Goal: Complete application form: Complete application form

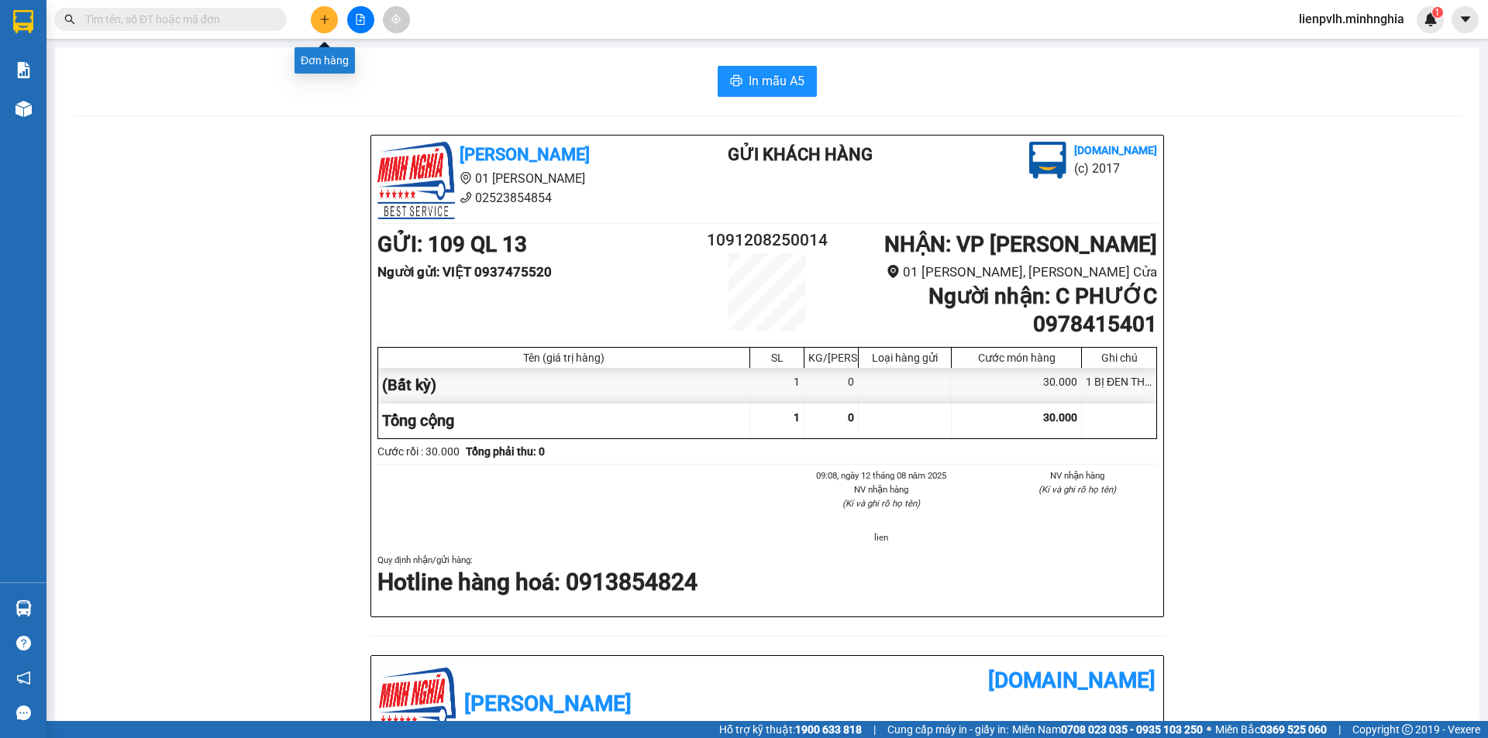
click at [327, 21] on icon "plus" at bounding box center [324, 19] width 11 height 11
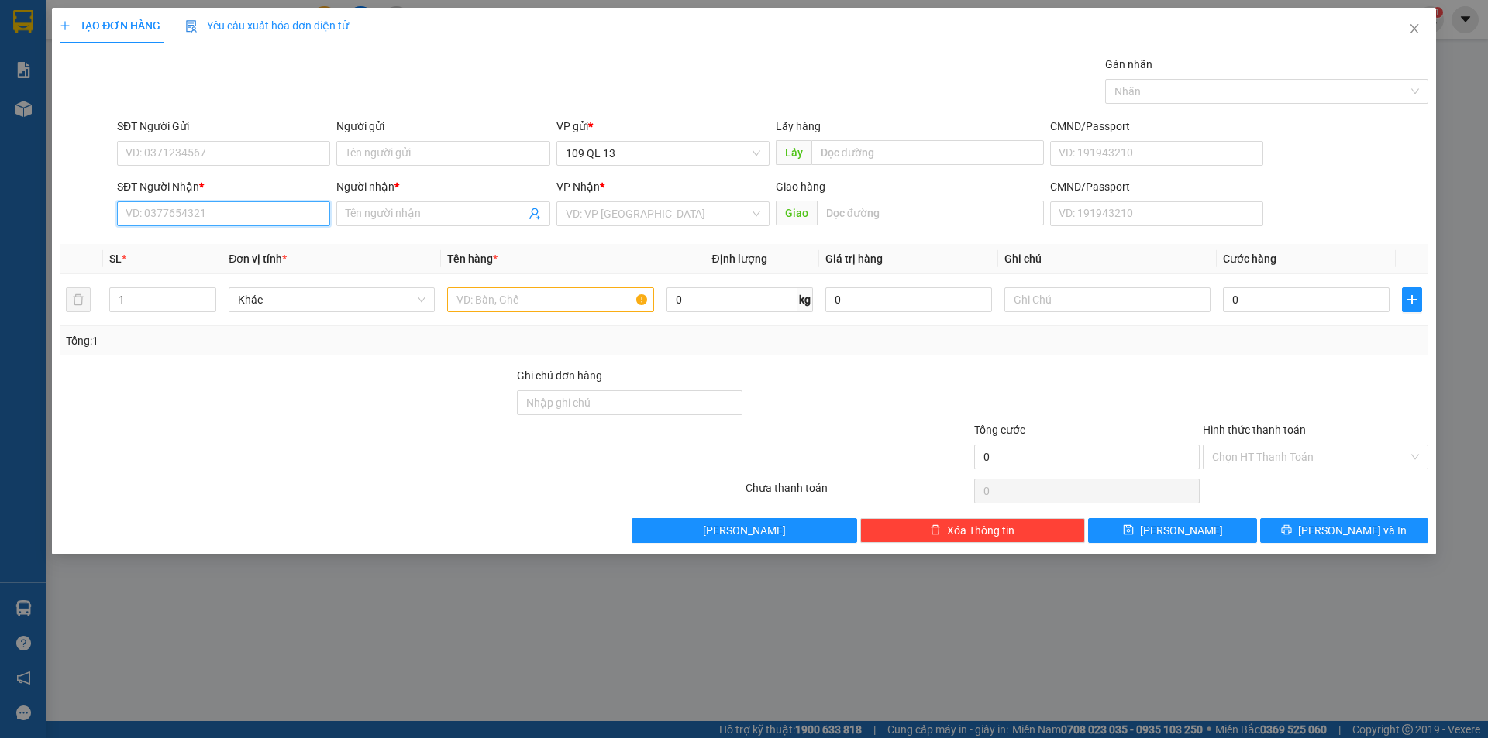
click at [213, 205] on input "SĐT Người Nhận *" at bounding box center [223, 213] width 213 height 25
click at [206, 236] on div "0867777812 - BS VINH" at bounding box center [223, 244] width 213 height 25
type input "0867777812"
type input "BS VINH"
type input "NGÃ 3 GỘP"
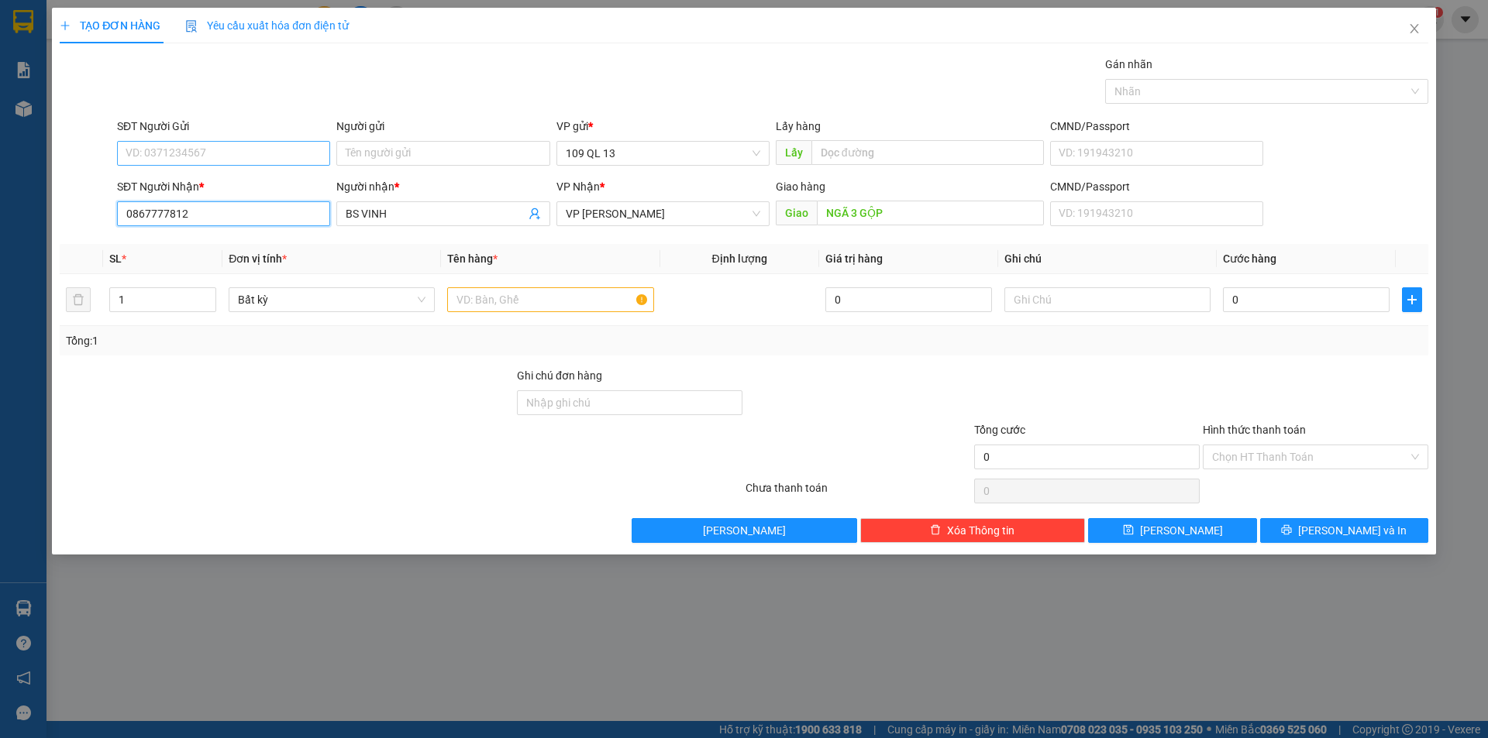
type input "0867777812"
click at [258, 157] on input "SĐT Người Gửi" at bounding box center [223, 153] width 213 height 25
click at [245, 179] on div "0932606160 - HƯNG" at bounding box center [223, 184] width 194 height 17
type input "0932606160"
type input "HƯNG"
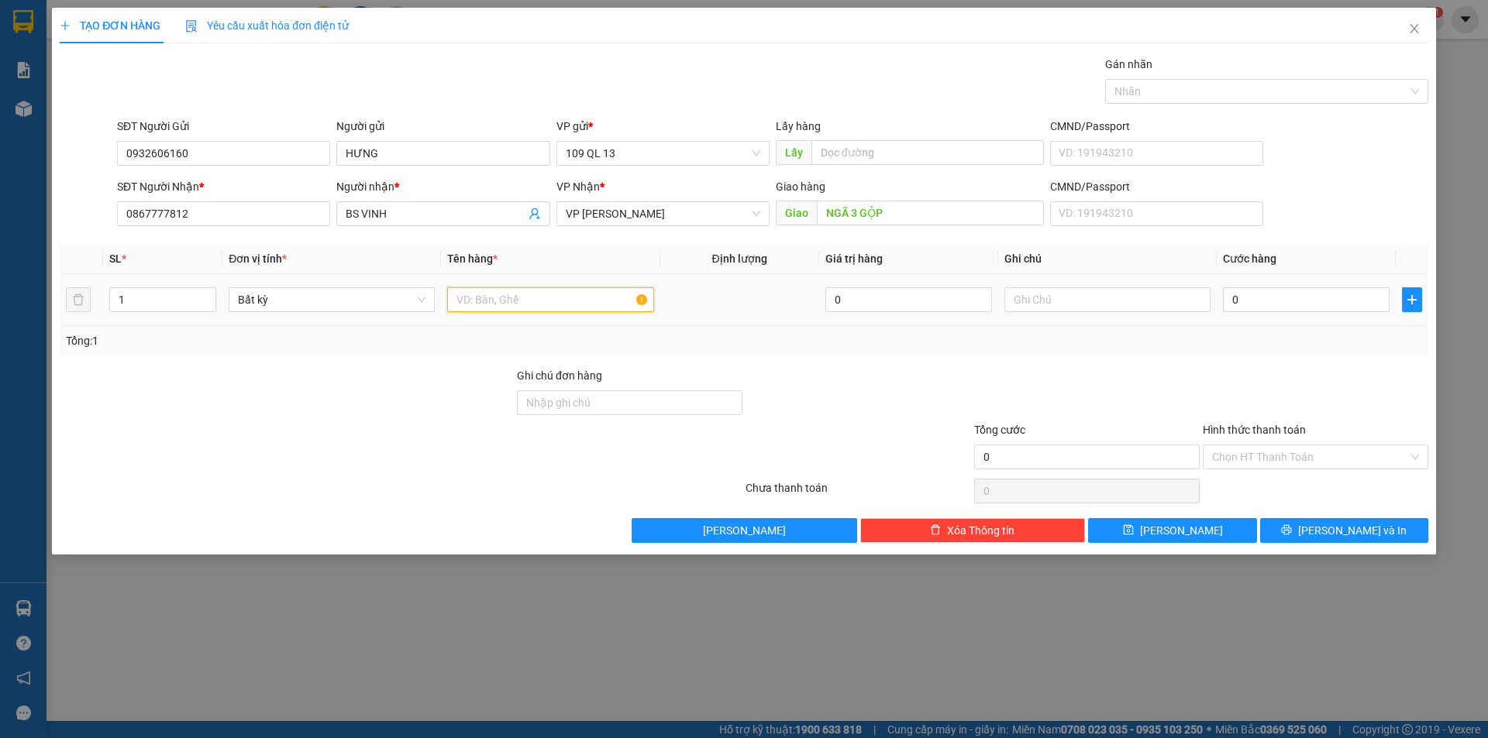
click at [556, 300] on input "text" at bounding box center [550, 299] width 206 height 25
click at [1088, 292] on input "text" at bounding box center [1107, 299] width 206 height 25
type input "1HG RĂNG"
click at [1244, 308] on input "0" at bounding box center [1306, 299] width 167 height 25
type input "4"
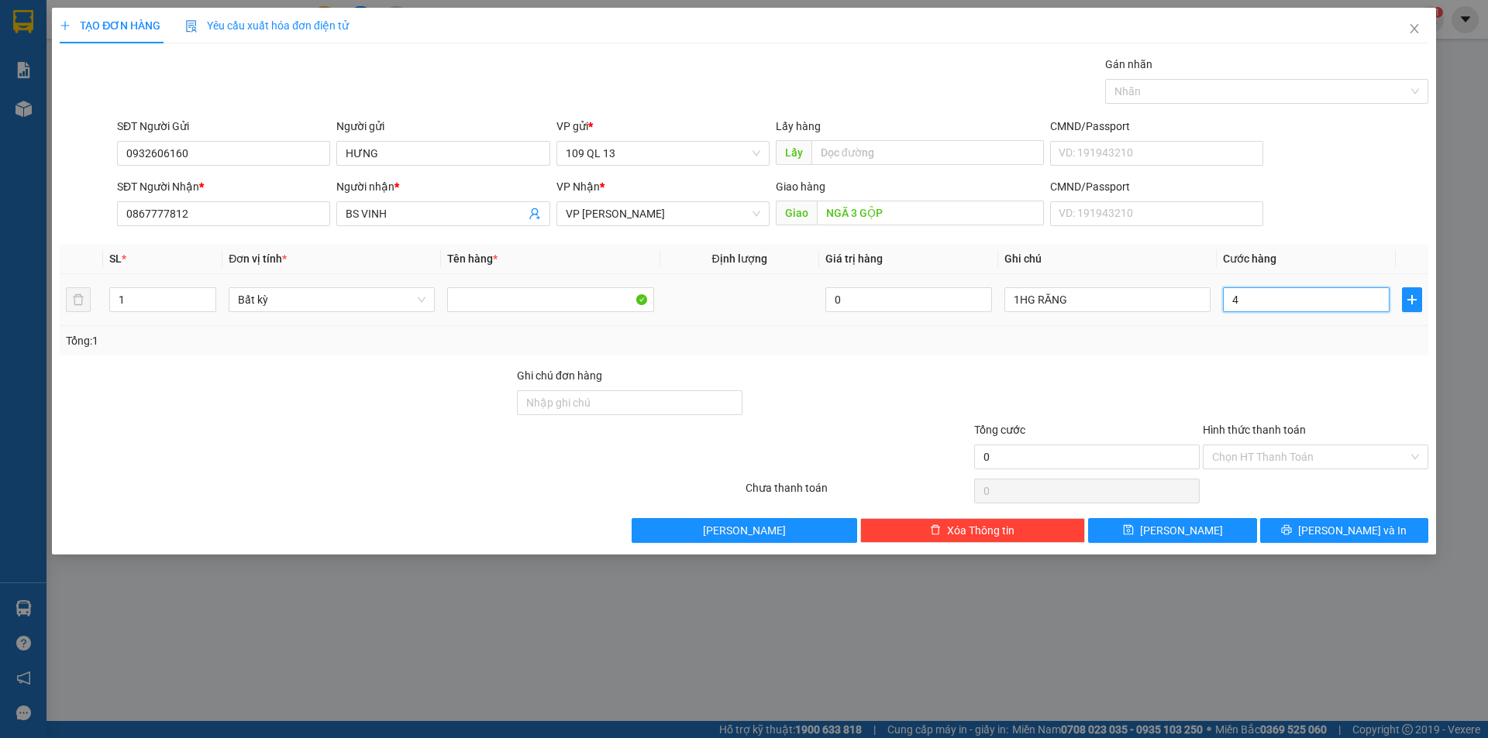
type input "4"
type input "40"
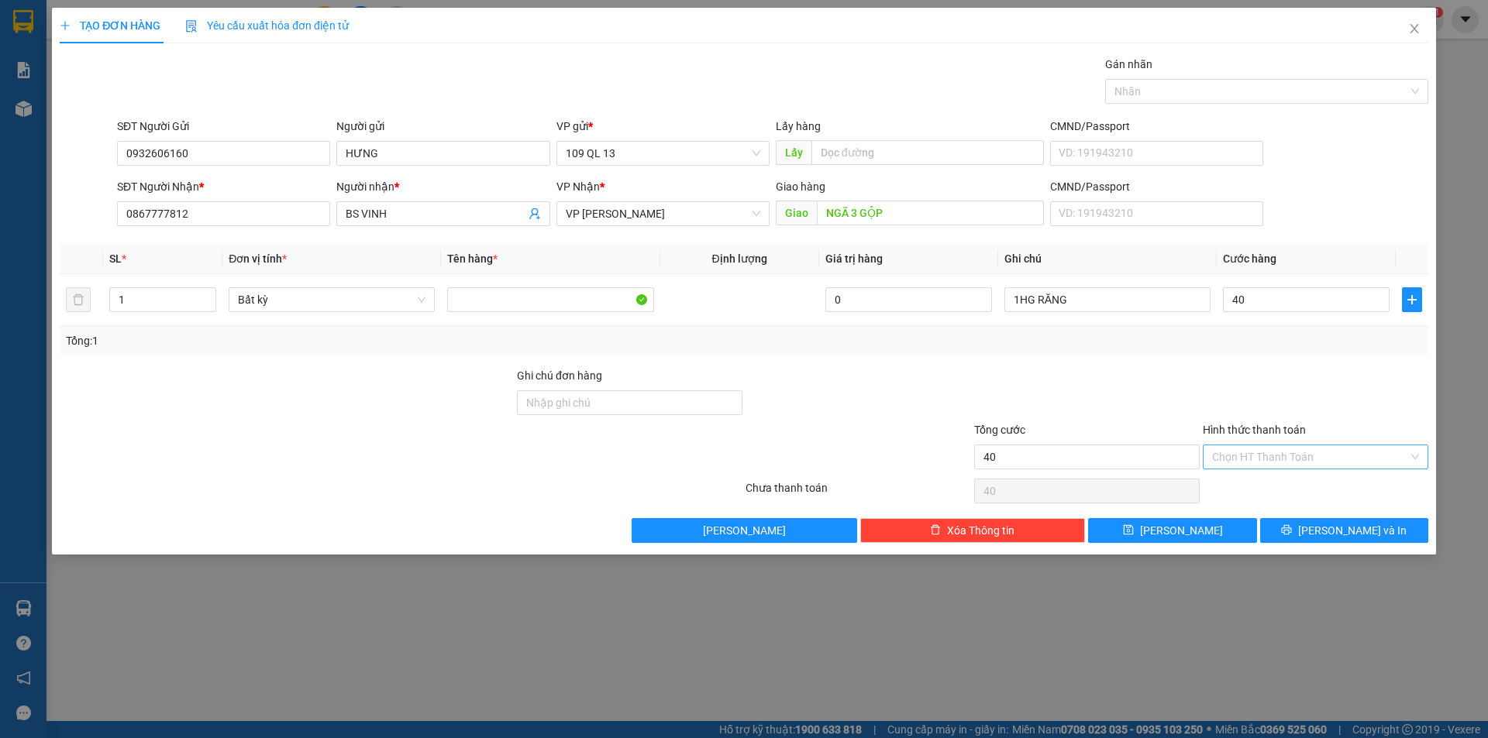
type input "40.000"
click at [1246, 459] on input "Hình thức thanh toán" at bounding box center [1310, 457] width 196 height 23
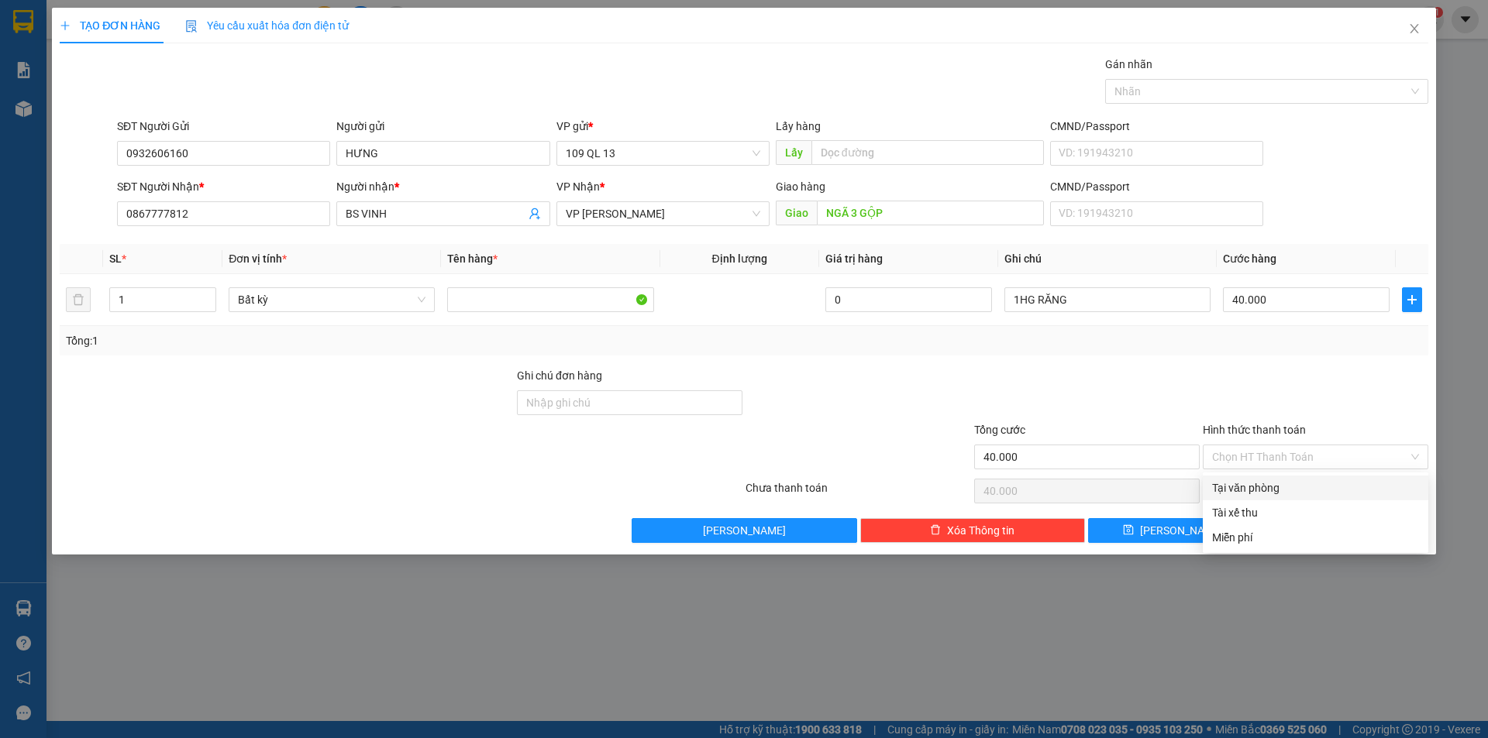
click at [1244, 475] on div "Transit Pickup Surcharge Ids Transit Deliver Surcharge Ids Transit Deliver Surc…" at bounding box center [744, 299] width 1368 height 487
click at [1263, 442] on div "Hình thức thanh toán" at bounding box center [1315, 433] width 225 height 23
click at [1261, 465] on input "Hình thức thanh toán" at bounding box center [1310, 457] width 196 height 23
click at [1259, 484] on div "Tại văn phòng" at bounding box center [1315, 488] width 207 height 17
type input "0"
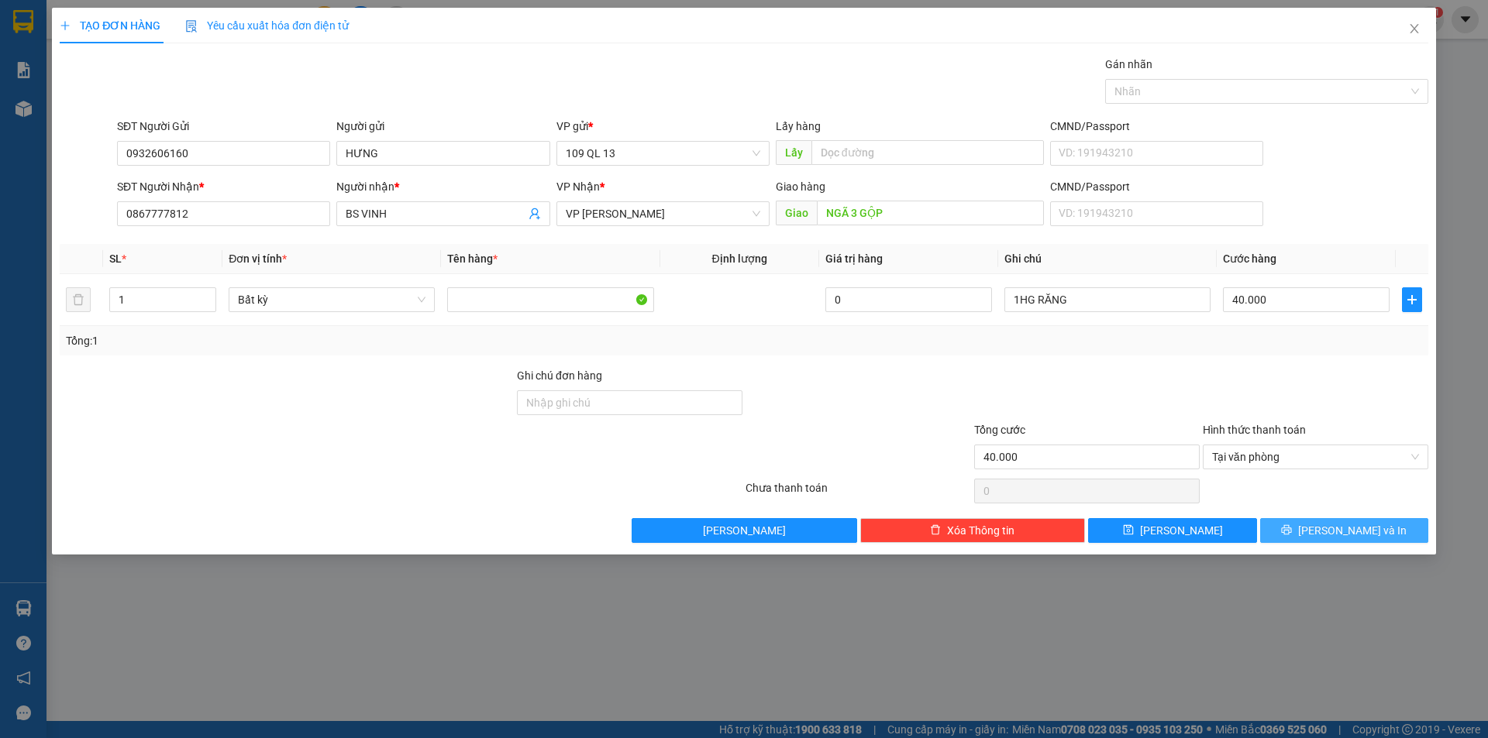
click at [1327, 536] on button "[PERSON_NAME] và In" at bounding box center [1344, 530] width 168 height 25
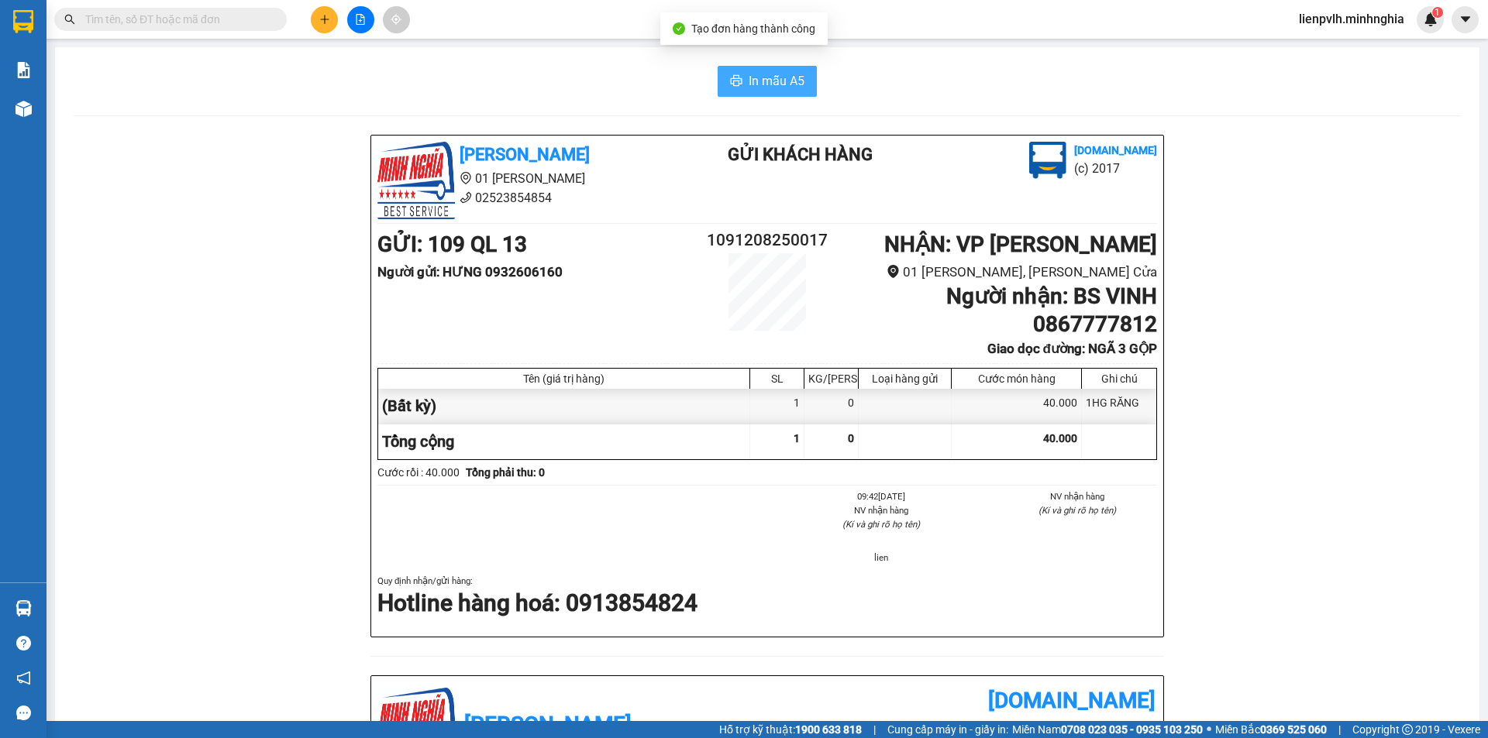
click at [780, 77] on span "In mẫu A5" at bounding box center [777, 80] width 56 height 19
click at [1035, 651] on div "[PERSON_NAME] 01 Đinh Tiên Hoàng 02523854854 Gửi khách hàng [DOMAIN_NAME] (c) 2…" at bounding box center [766, 405] width 793 height 541
click at [318, 22] on button at bounding box center [324, 19] width 27 height 27
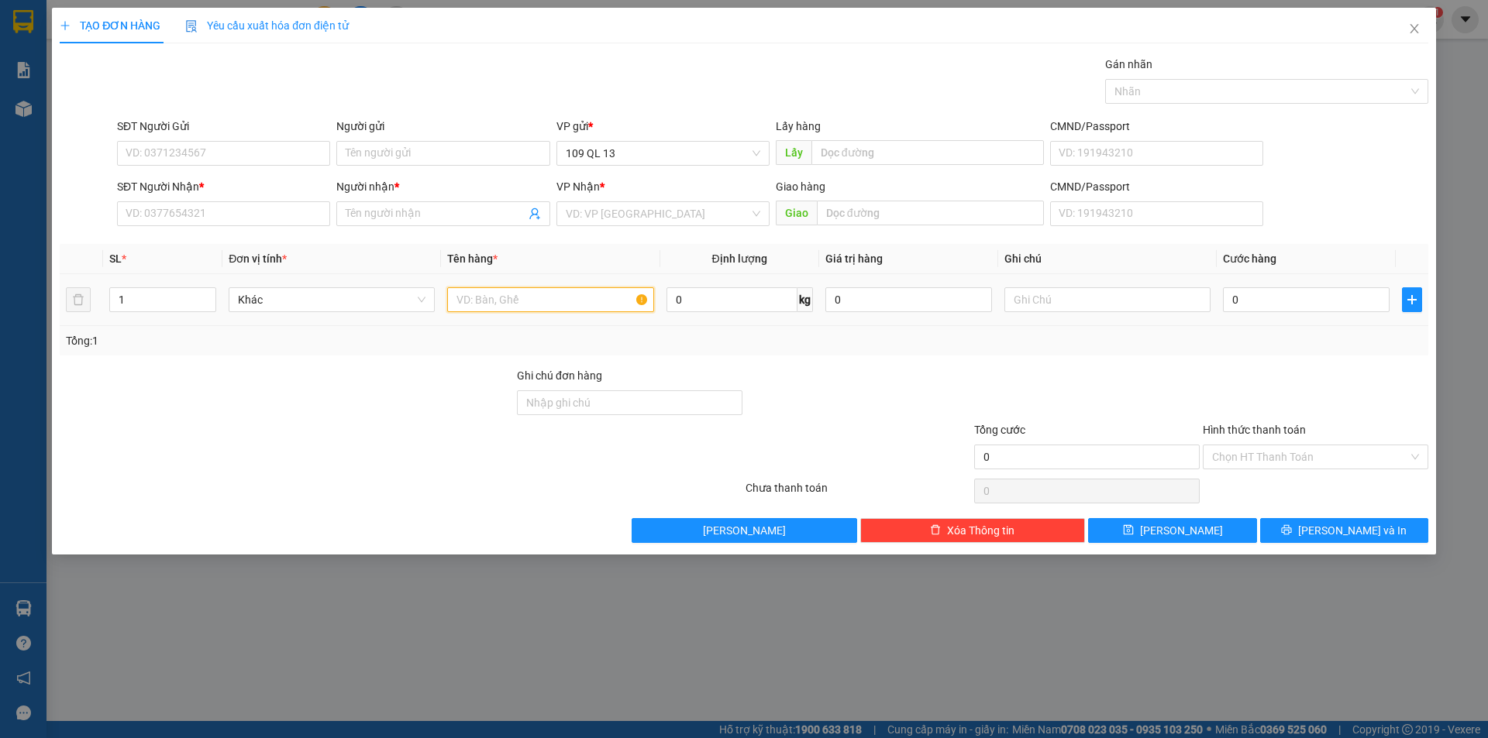
drag, startPoint x: 490, startPoint y: 299, endPoint x: 606, endPoint y: 297, distance: 115.5
click at [491, 298] on input "text" at bounding box center [550, 299] width 206 height 25
click at [1063, 304] on input "text" at bounding box center [1107, 299] width 206 height 25
type input "1TX ĐL"
click at [1232, 293] on input "0" at bounding box center [1306, 299] width 167 height 25
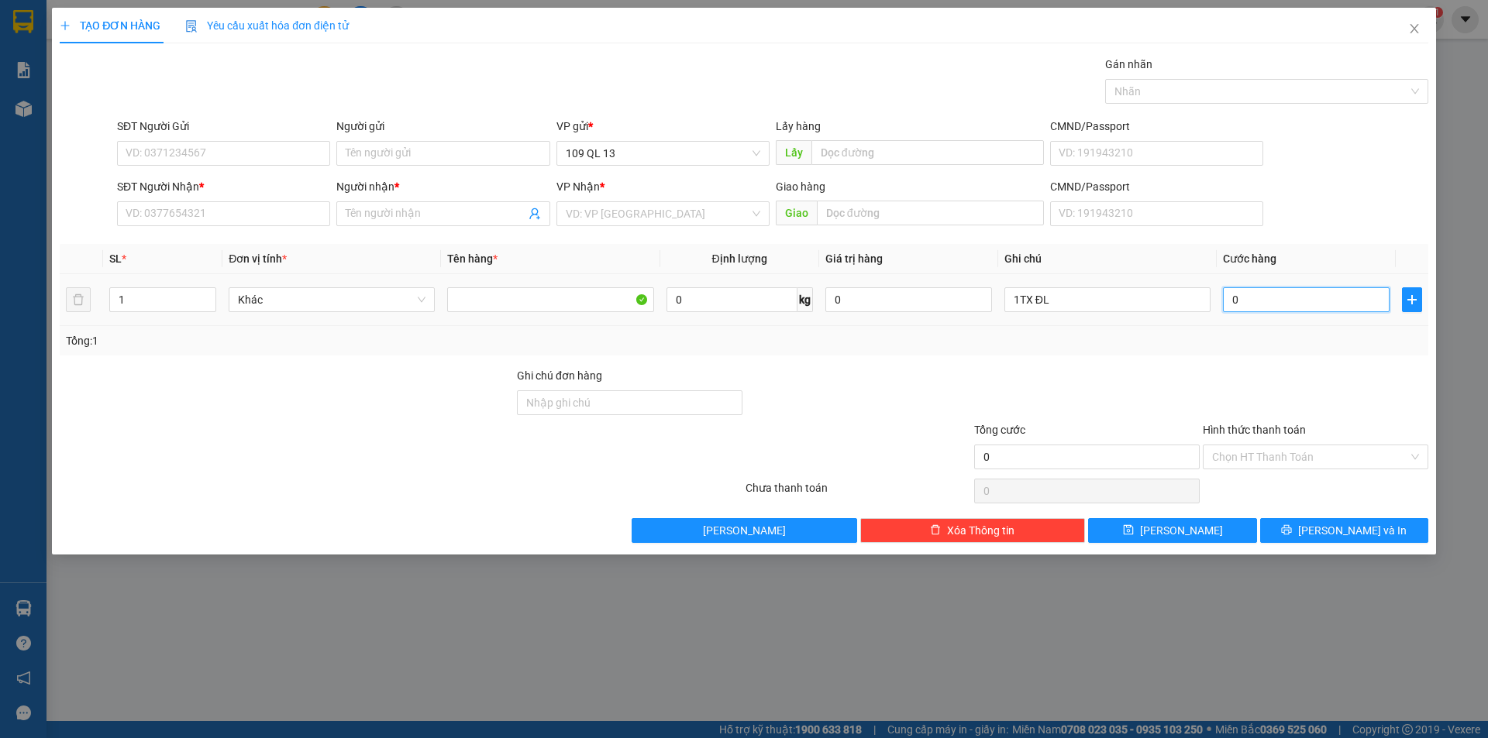
type input "6"
type input "60"
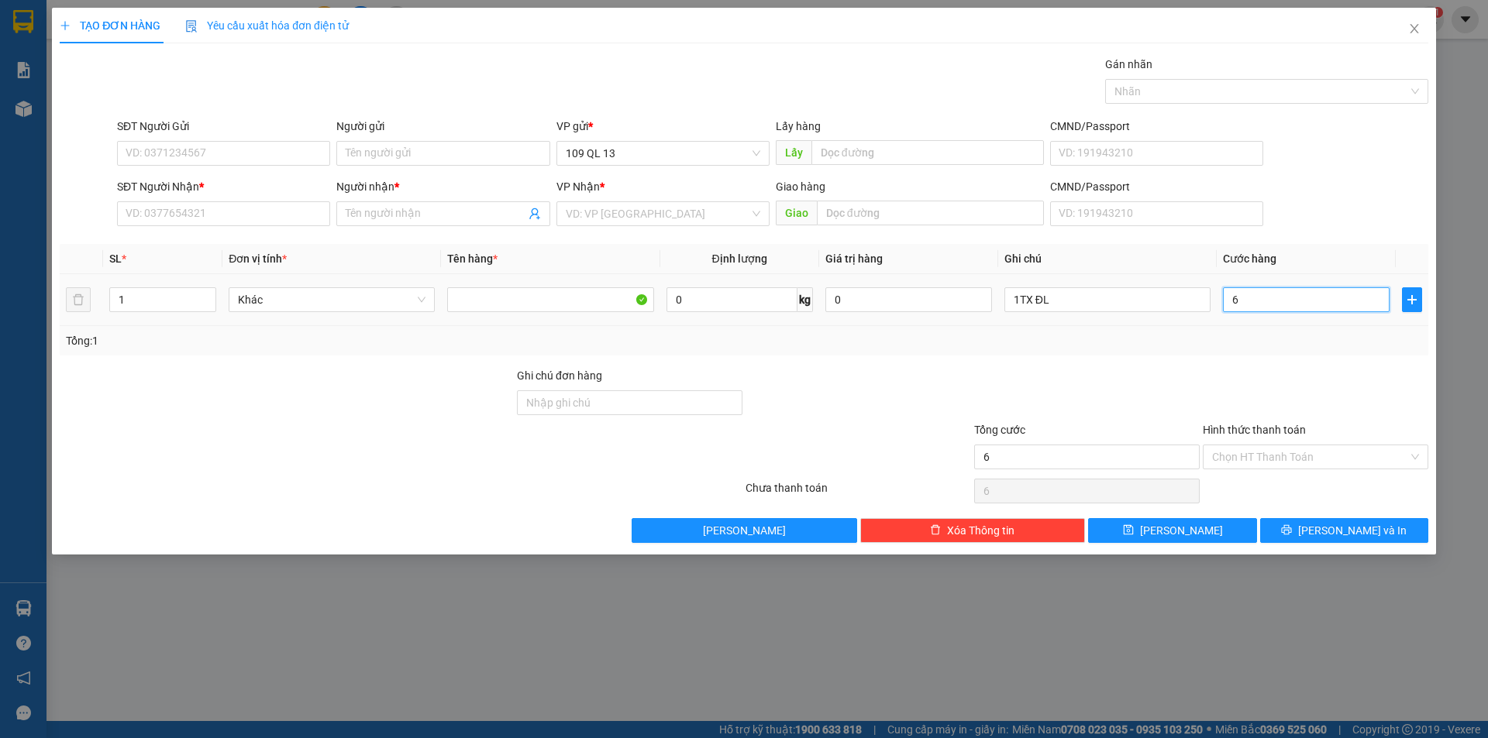
type input "60"
type input "60.000"
click at [160, 212] on input "SĐT Người Nhận *" at bounding box center [223, 213] width 213 height 25
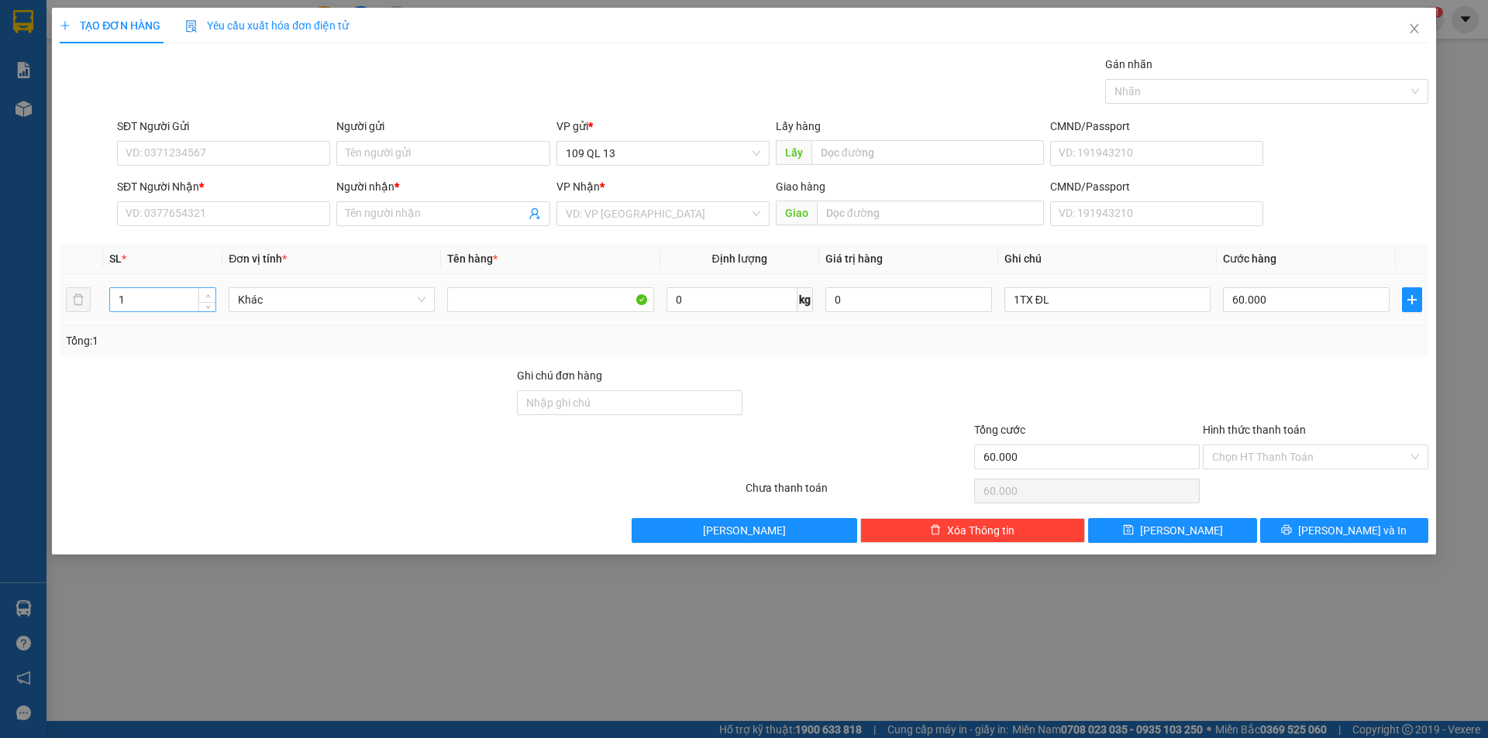
type input "2"
click at [201, 288] on span "Increase Value" at bounding box center [206, 295] width 17 height 14
click at [1285, 301] on input "60.000" at bounding box center [1306, 299] width 167 height 25
type input "1"
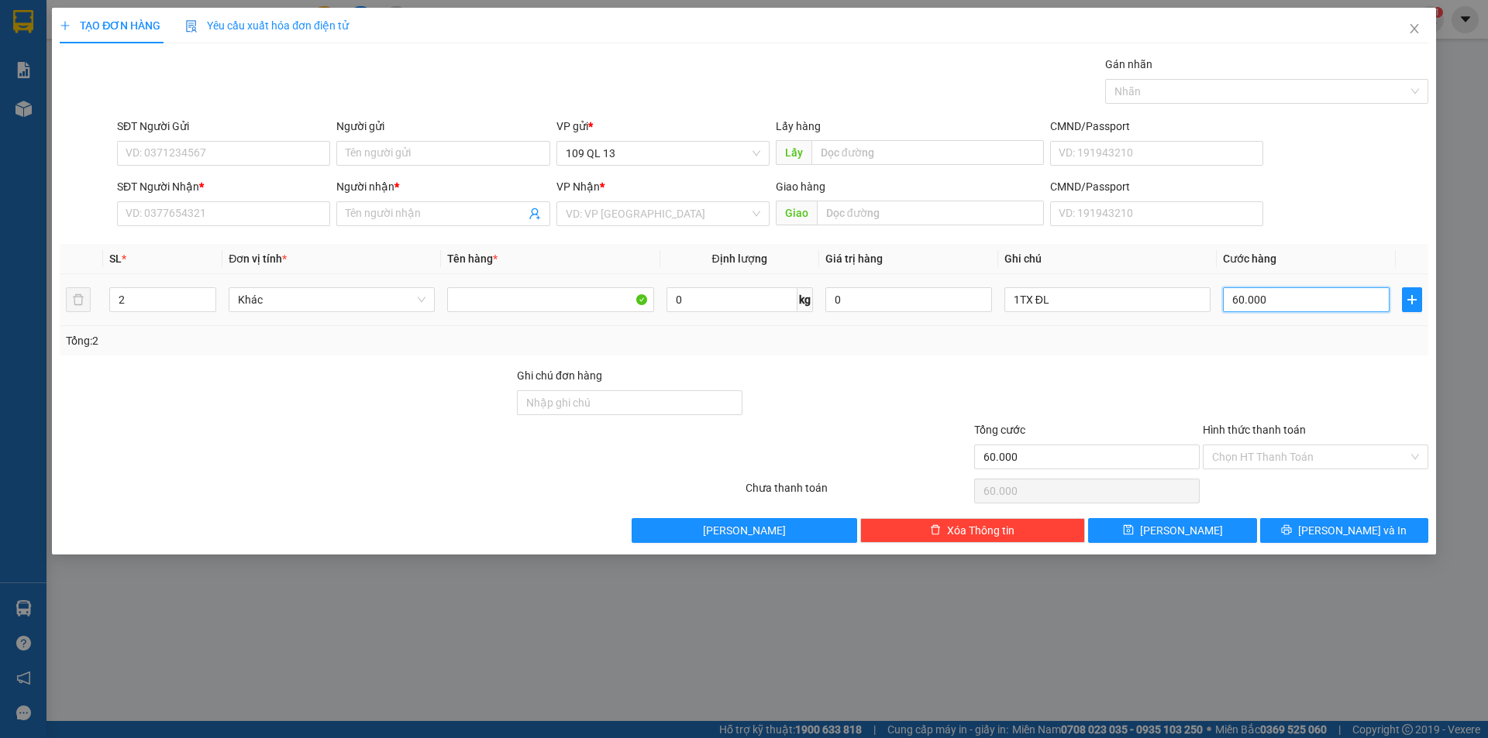
type input "1"
type input "12"
type input "120"
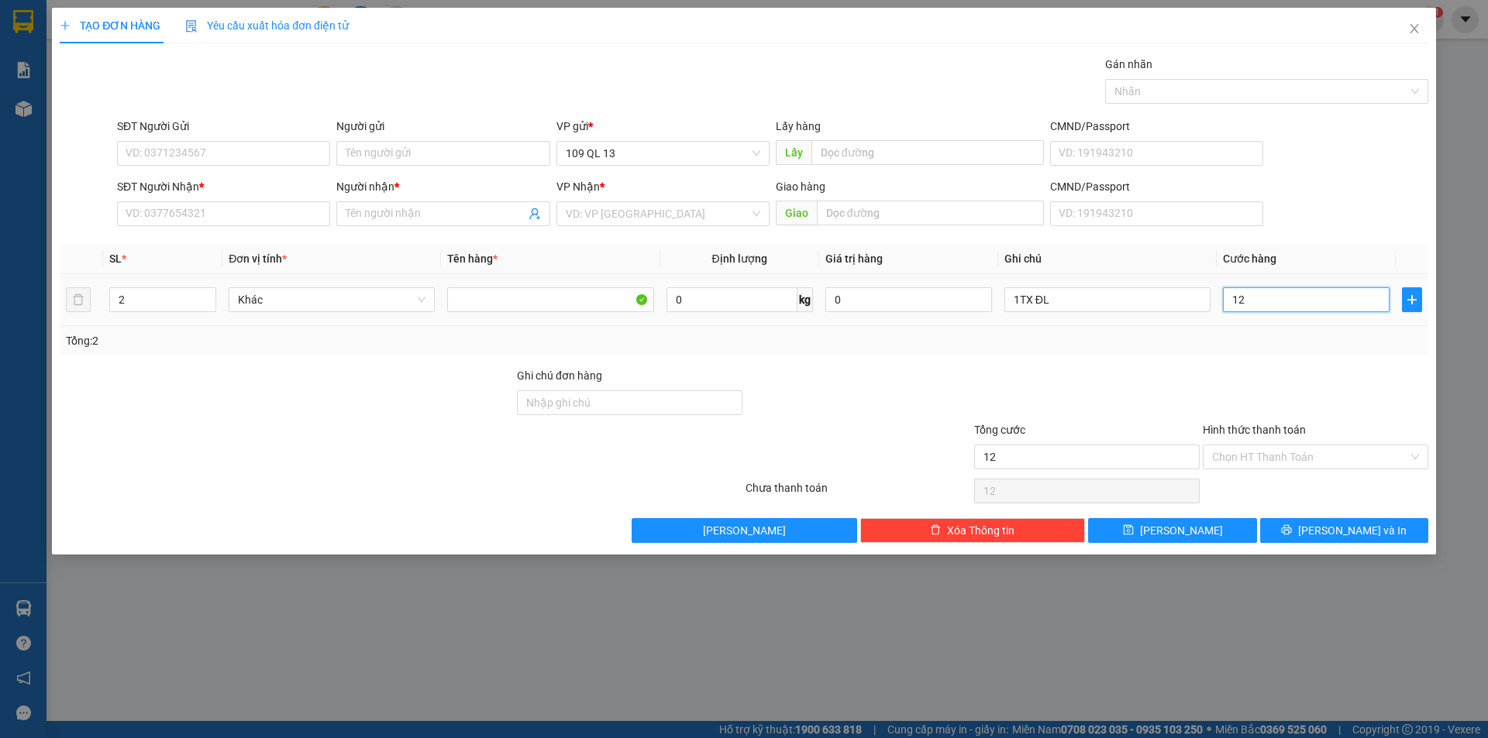
type input "120"
type input "120.000"
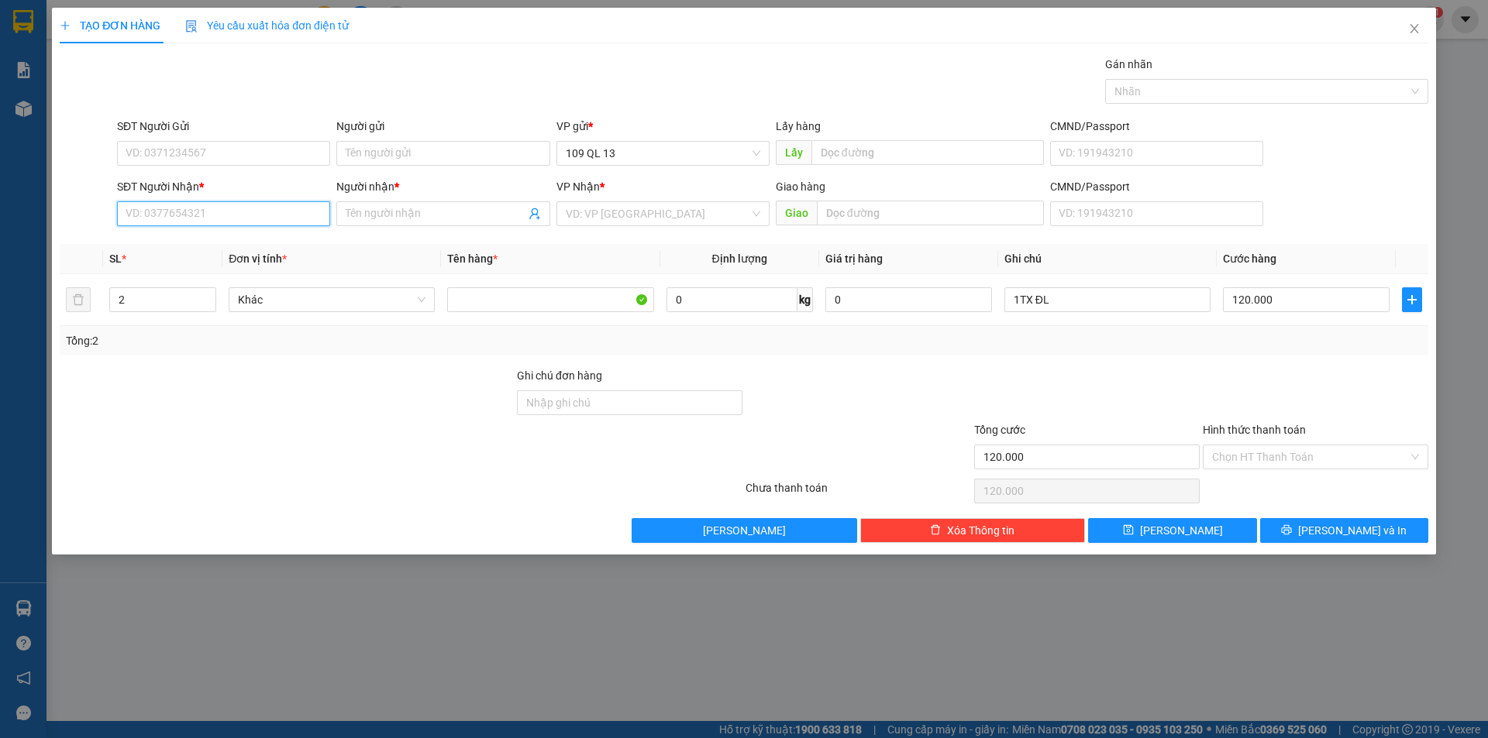
click at [205, 218] on input "SĐT Người Nhận *" at bounding box center [223, 213] width 213 height 25
click at [139, 157] on input "SĐT Người Gửi" at bounding box center [223, 153] width 213 height 25
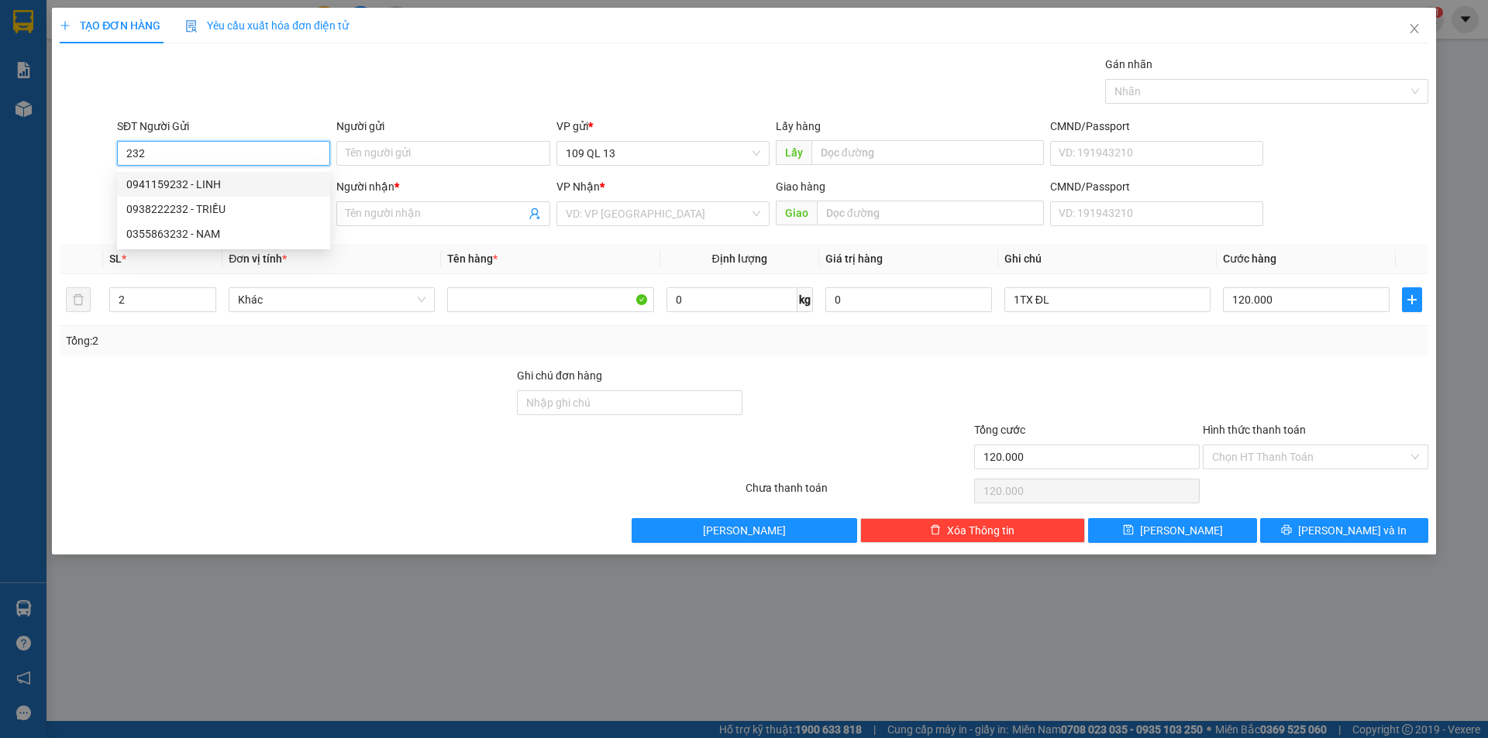
click at [226, 182] on div "0941159232 - LINH" at bounding box center [223, 184] width 194 height 17
type input "0941159232"
type input "LINH"
type input "0917800017"
type input "LUYỆN"
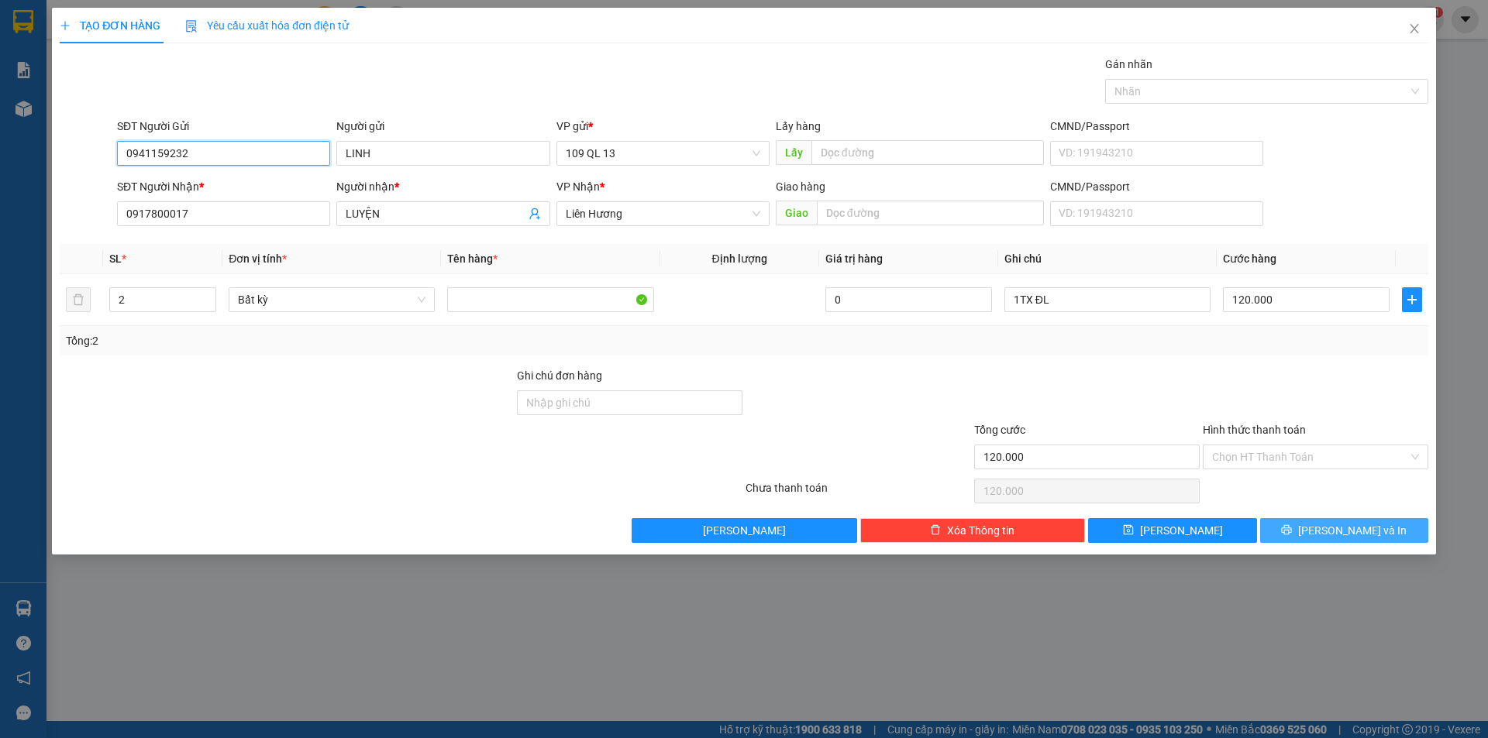
type input "0941159232"
click at [1365, 526] on span "[PERSON_NAME] và In" at bounding box center [1352, 530] width 108 height 17
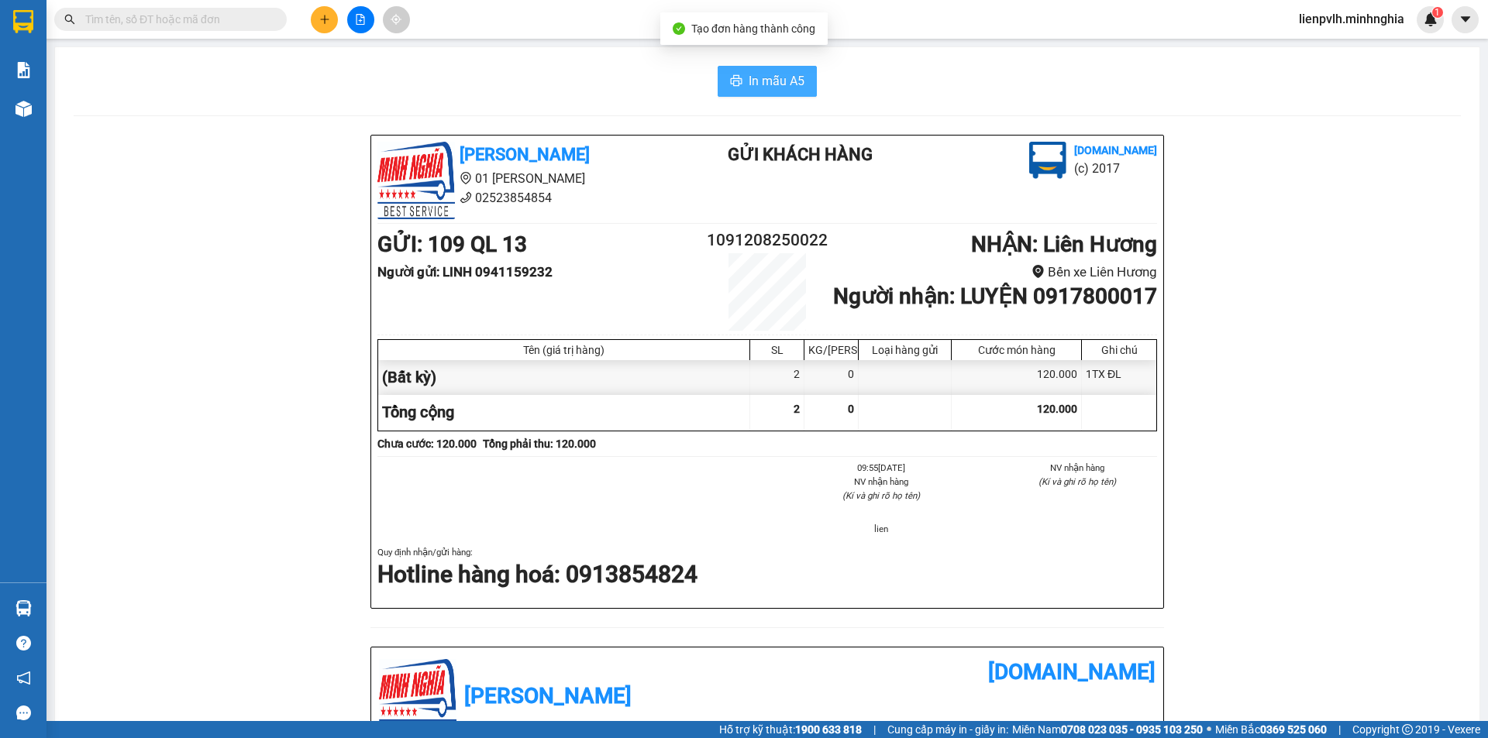
click at [749, 78] on span "In mẫu A5" at bounding box center [777, 80] width 56 height 19
